Goal: Task Accomplishment & Management: Manage account settings

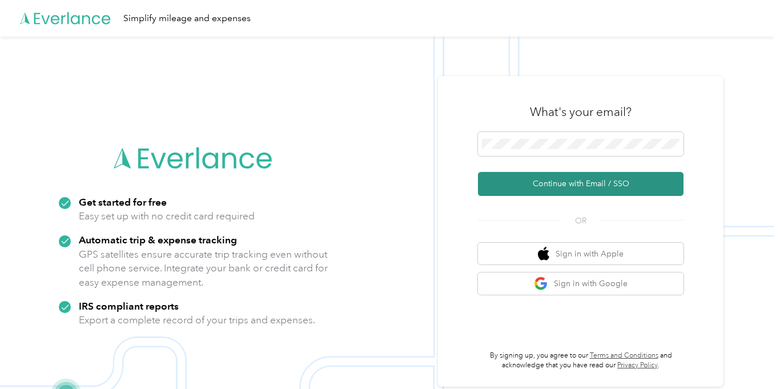
click at [567, 187] on button "Continue with Email / SSO" at bounding box center [581, 184] width 206 height 24
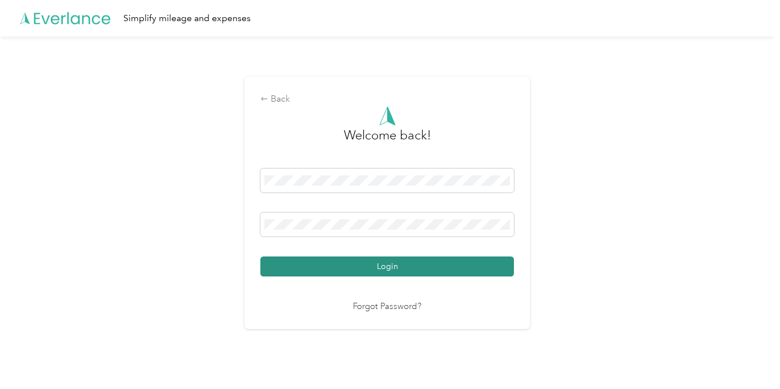
click at [395, 264] on button "Login" at bounding box center [386, 266] width 253 height 20
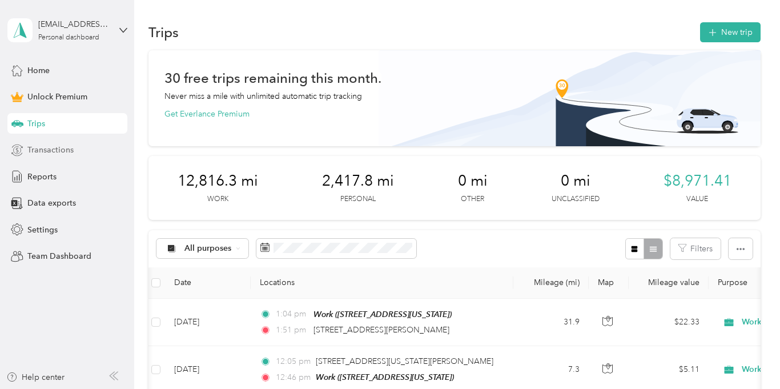
click at [41, 145] on span "Transactions" at bounding box center [50, 150] width 46 height 12
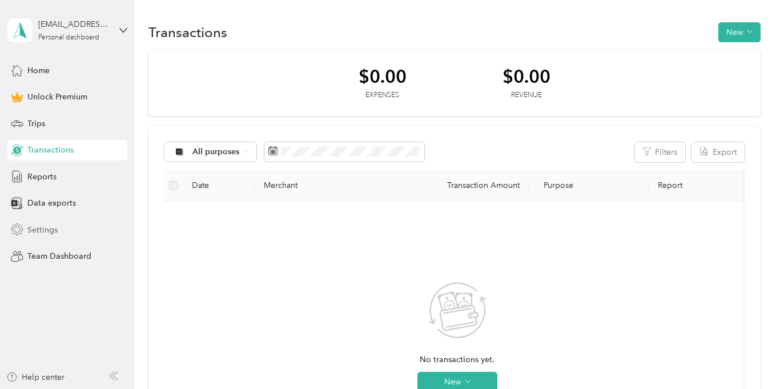
click at [46, 228] on span "Settings" at bounding box center [42, 230] width 30 height 12
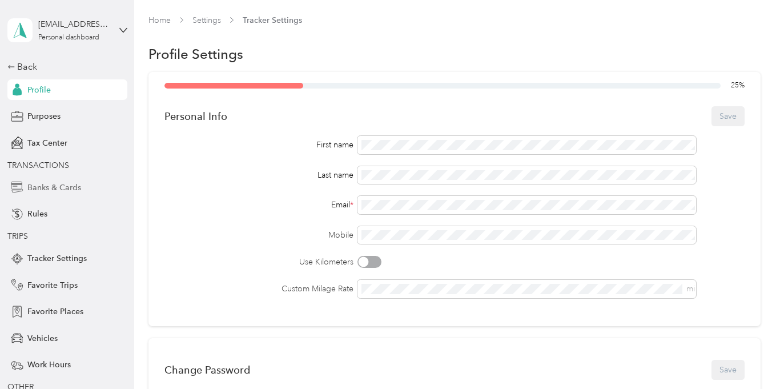
click at [78, 182] on span "Banks & Cards" at bounding box center [54, 188] width 54 height 12
